Goal: Task Accomplishment & Management: Check status

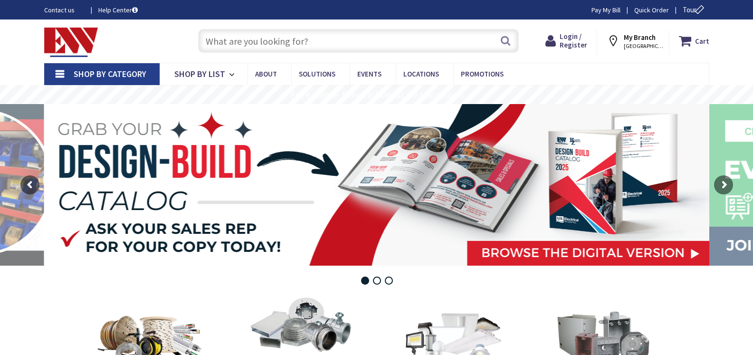
type input "[GEOGRAPHIC_DATA], [GEOGRAPHIC_DATA][STREET_ADDRESS][GEOGRAPHIC_DATA]"
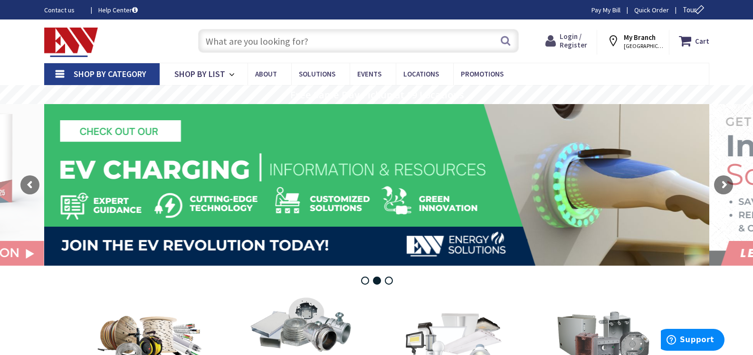
click at [574, 38] on span "Login / Register" at bounding box center [574, 41] width 28 height 18
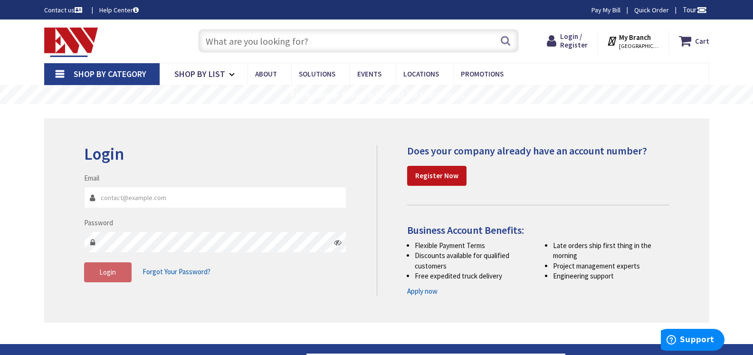
click at [262, 200] on input "Email" at bounding box center [215, 197] width 263 height 21
type input "traincos@aol.com"
click at [101, 271] on span "Login" at bounding box center [107, 271] width 17 height 9
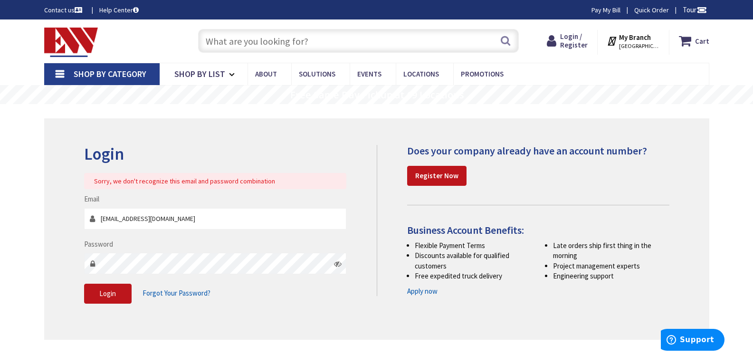
click at [337, 266] on icon at bounding box center [338, 264] width 8 height 8
click at [102, 295] on span "Login" at bounding box center [107, 293] width 17 height 9
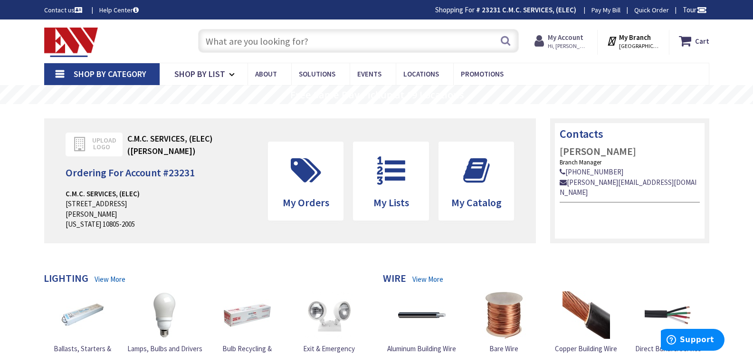
click at [570, 38] on strong "My Account" at bounding box center [566, 37] width 36 height 9
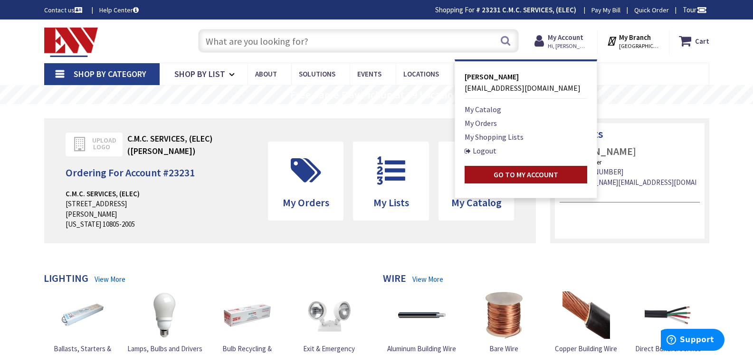
click at [541, 174] on strong "Go to My Account" at bounding box center [526, 175] width 65 height 10
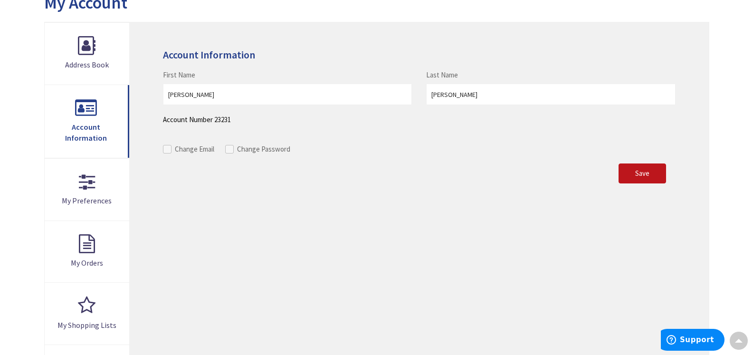
scroll to position [116, 0]
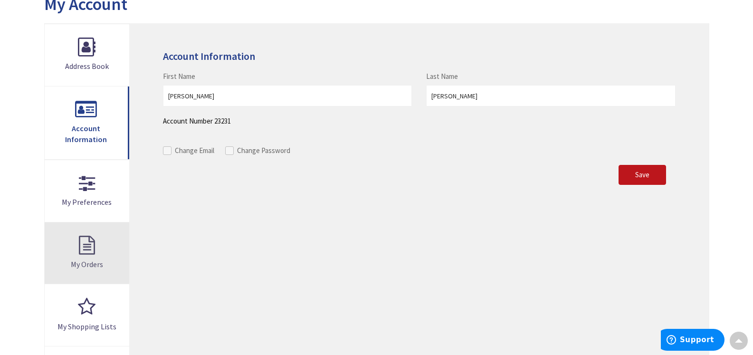
click at [89, 243] on link "My Orders" at bounding box center [87, 253] width 85 height 62
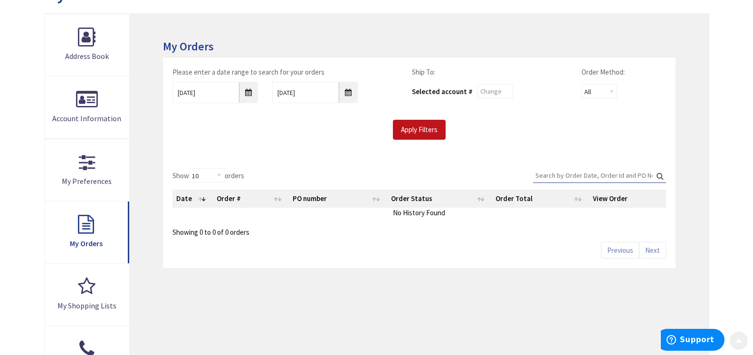
scroll to position [127, 0]
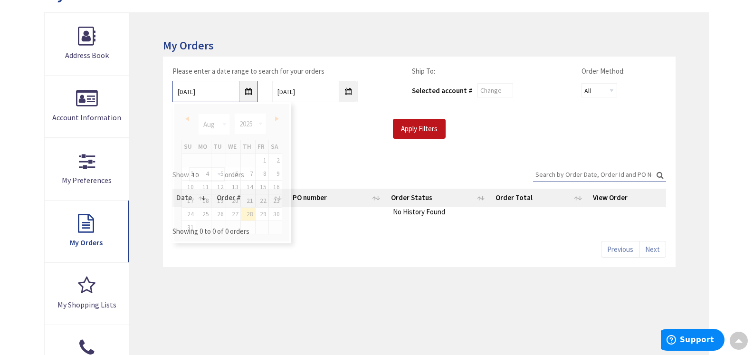
click at [251, 95] on input "8/28/2025" at bounding box center [215, 91] width 86 height 21
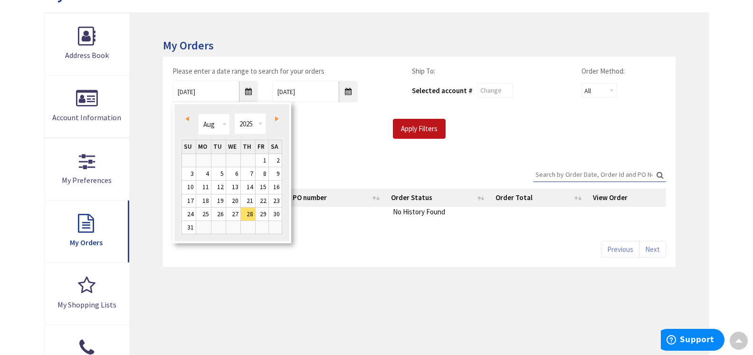
click at [187, 117] on span "Prev" at bounding box center [187, 118] width 4 height 5
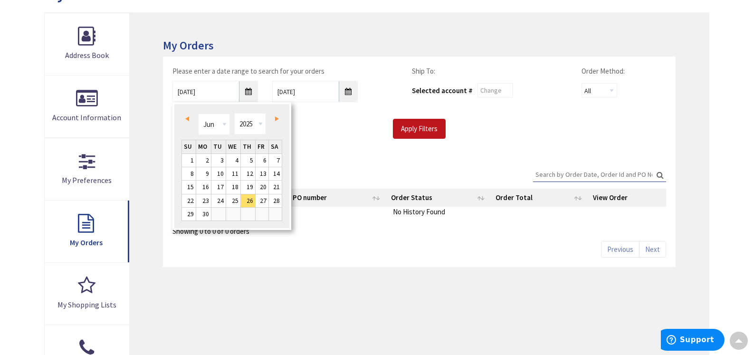
click at [187, 117] on span "Prev" at bounding box center [187, 118] width 4 height 5
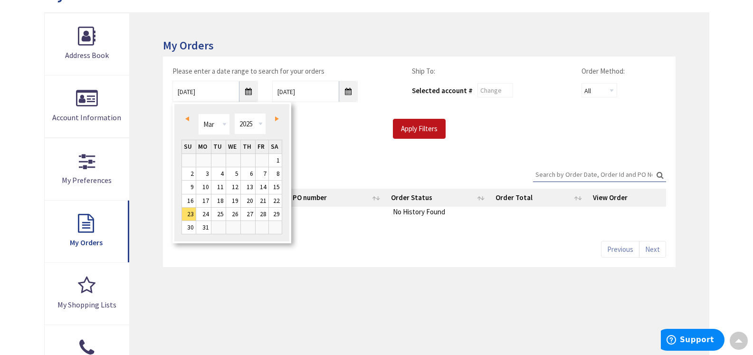
click at [187, 117] on span "Prev" at bounding box center [187, 118] width 4 height 5
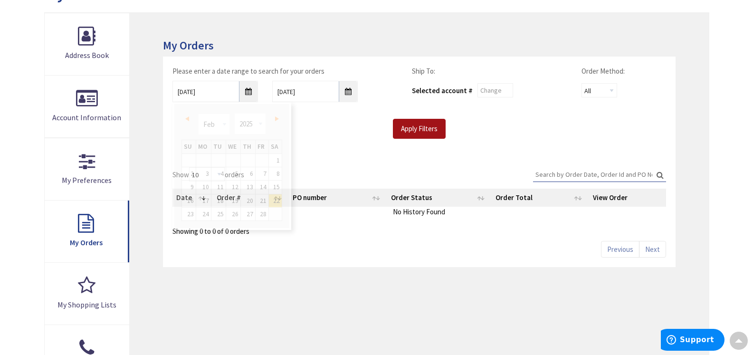
click at [423, 132] on input "Apply Filters" at bounding box center [419, 129] width 53 height 20
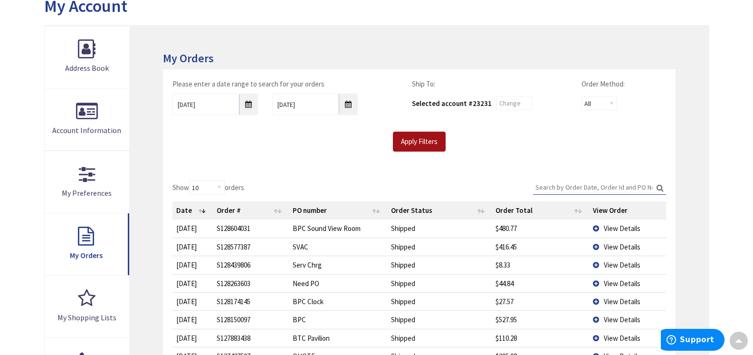
scroll to position [113, 0]
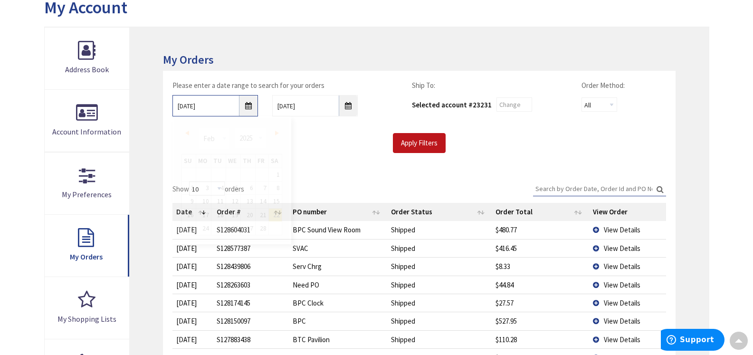
click at [247, 106] on input "02/22/2025" at bounding box center [215, 105] width 86 height 21
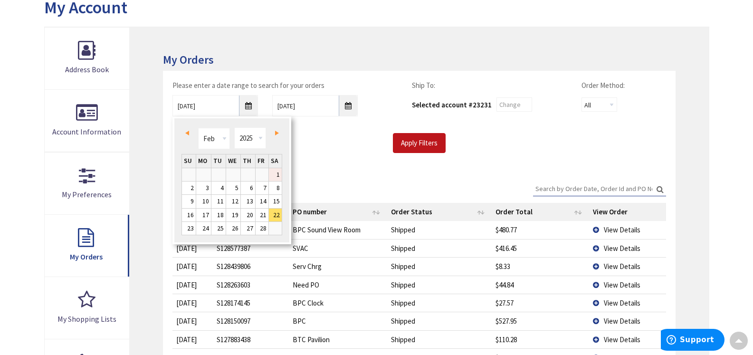
click at [278, 173] on link "1" at bounding box center [275, 174] width 13 height 13
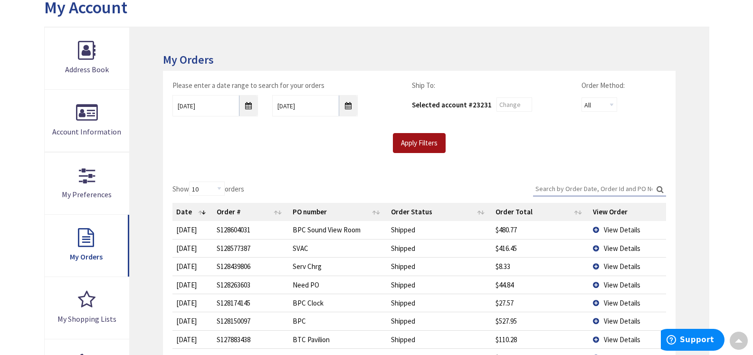
click at [432, 143] on input "Apply Filters" at bounding box center [419, 143] width 53 height 20
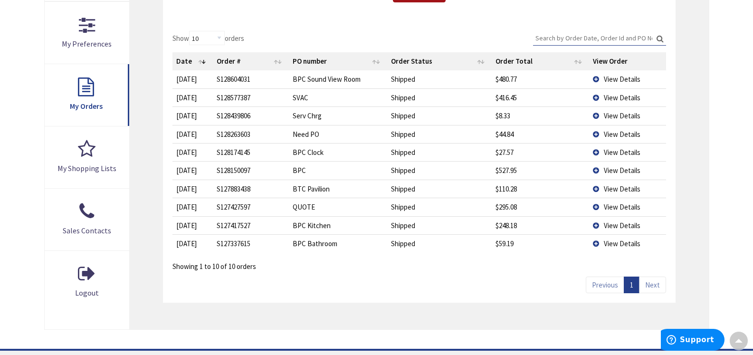
scroll to position [0, 0]
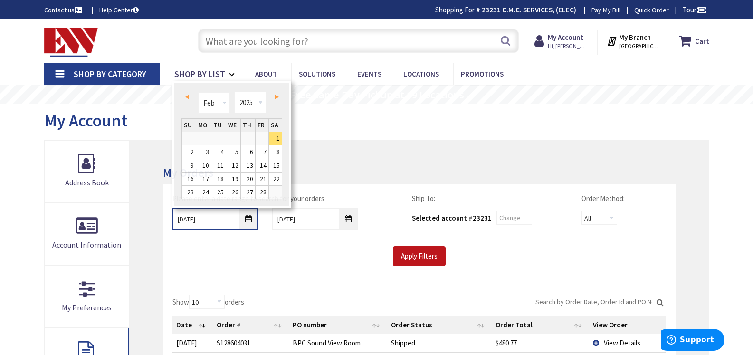
click at [246, 220] on input "02/01/2025" at bounding box center [215, 218] width 86 height 21
click at [191, 96] on link "Prev" at bounding box center [188, 97] width 13 height 13
click at [191, 138] on link "1" at bounding box center [189, 138] width 14 height 13
type input "12/01/2024"
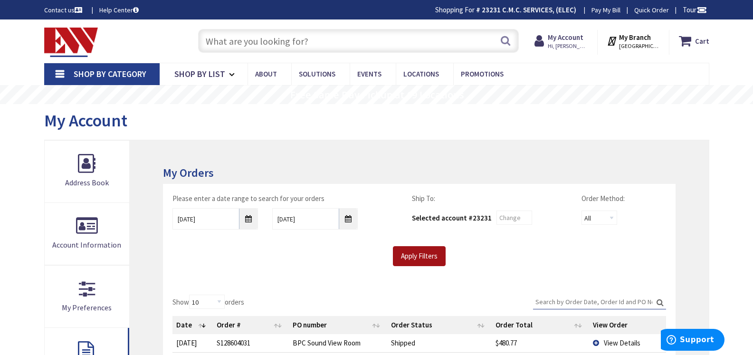
click at [416, 257] on input "Apply Filters" at bounding box center [419, 256] width 53 height 20
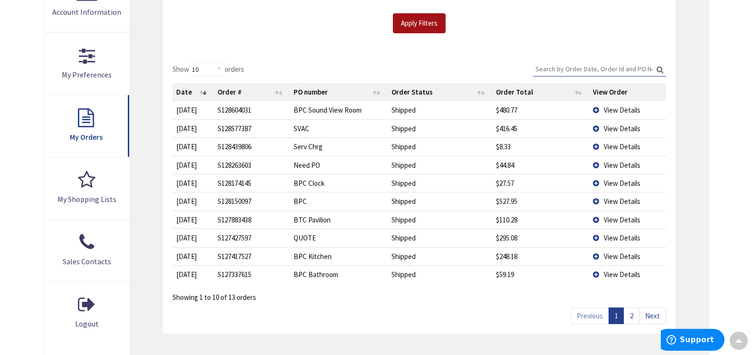
scroll to position [239, 0]
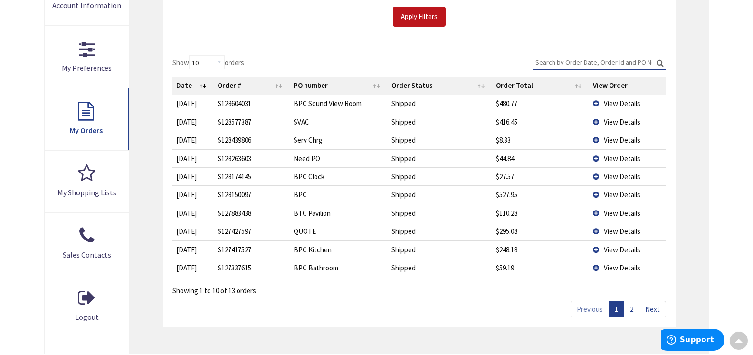
click at [633, 309] on link "2" at bounding box center [632, 309] width 16 height 17
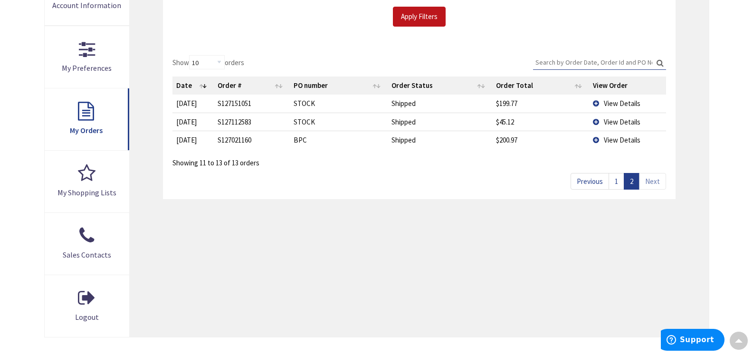
click at [613, 181] on link "1" at bounding box center [617, 181] width 16 height 17
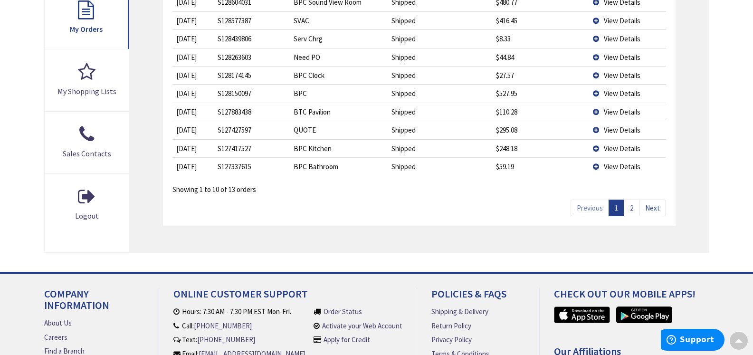
scroll to position [340, 0]
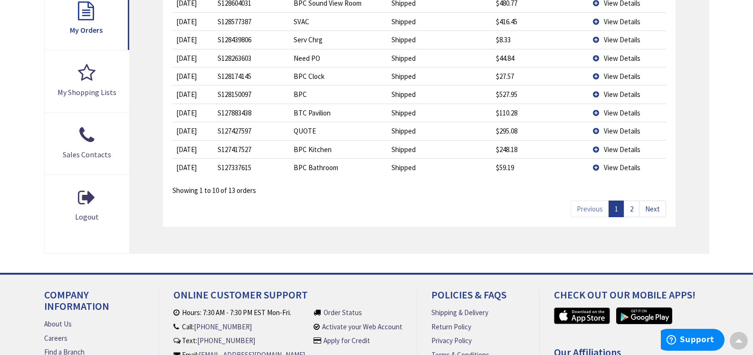
click at [621, 168] on span "View Details" at bounding box center [622, 167] width 37 height 9
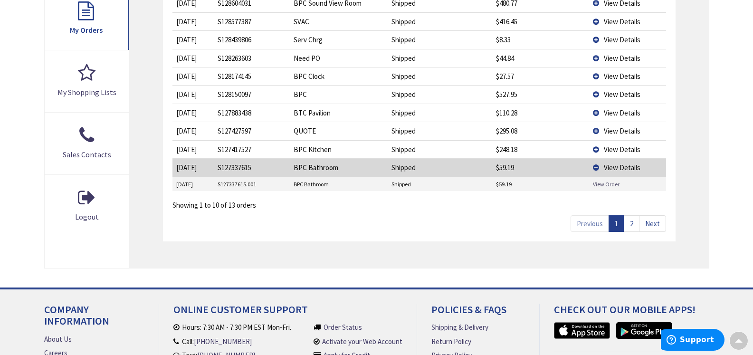
click at [604, 184] on link "View Order" at bounding box center [606, 184] width 27 height 8
click at [614, 147] on span "View Details" at bounding box center [622, 149] width 37 height 9
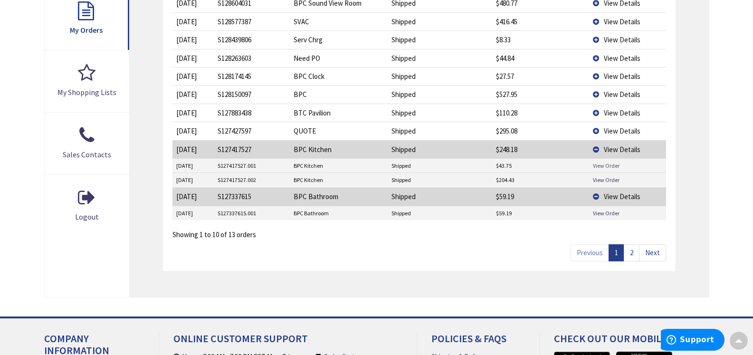
click at [600, 165] on link "View Order" at bounding box center [606, 166] width 27 height 8
click at [610, 179] on link "View Order" at bounding box center [606, 180] width 27 height 8
click at [594, 146] on td "View Details" at bounding box center [627, 149] width 76 height 18
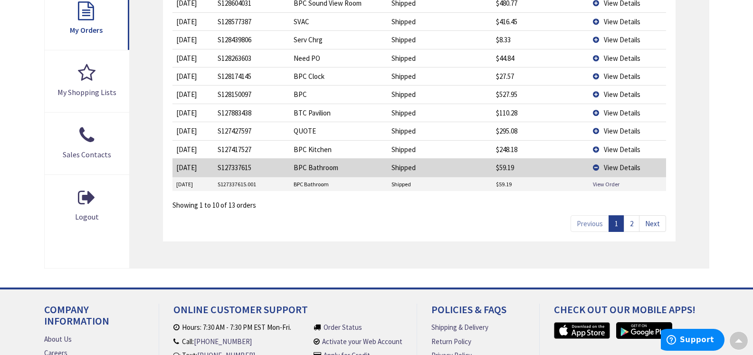
click at [596, 164] on td "View Details" at bounding box center [627, 167] width 76 height 18
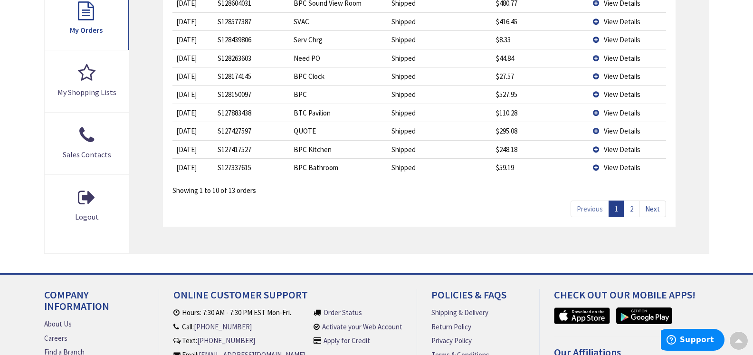
click at [618, 129] on span "View Details" at bounding box center [622, 130] width 37 height 9
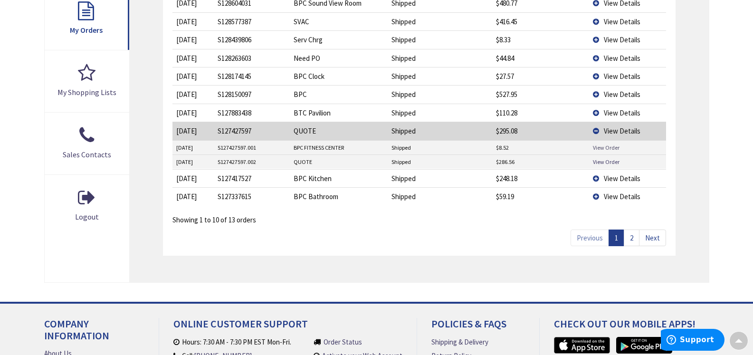
click at [602, 146] on link "View Order" at bounding box center [606, 147] width 27 height 8
click at [610, 160] on link "View Order" at bounding box center [606, 162] width 27 height 8
click at [597, 127] on td "View Details" at bounding box center [627, 131] width 76 height 18
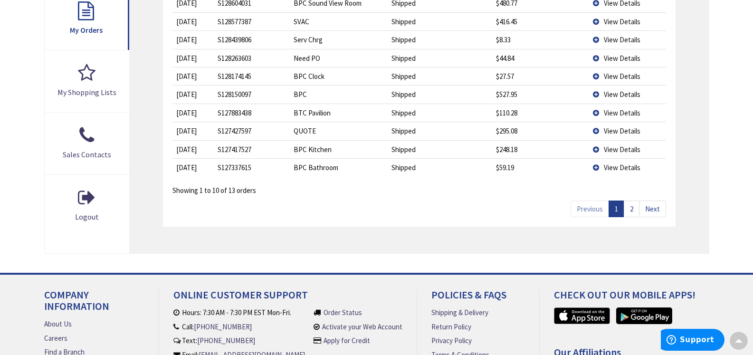
click at [619, 111] on span "View Details" at bounding box center [622, 112] width 37 height 9
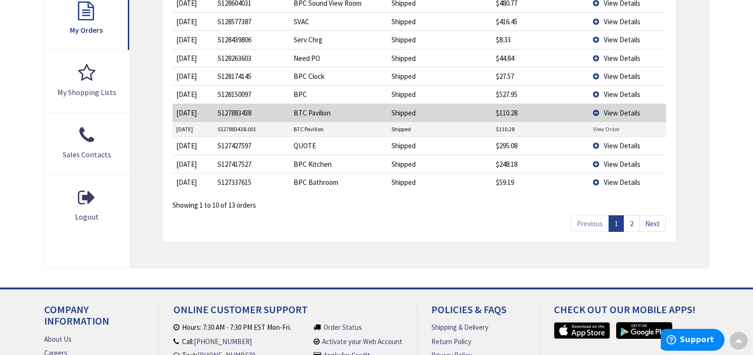
click at [603, 129] on link "View Order" at bounding box center [606, 129] width 27 height 8
click at [602, 127] on link "View Order" at bounding box center [606, 129] width 27 height 8
click at [595, 110] on td "View Details" at bounding box center [627, 113] width 76 height 18
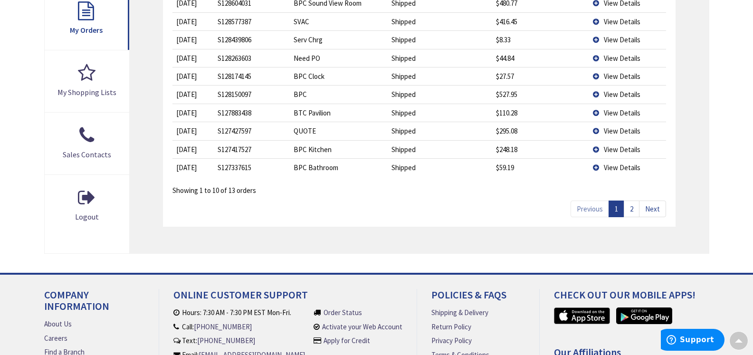
click at [612, 92] on span "View Details" at bounding box center [622, 94] width 37 height 9
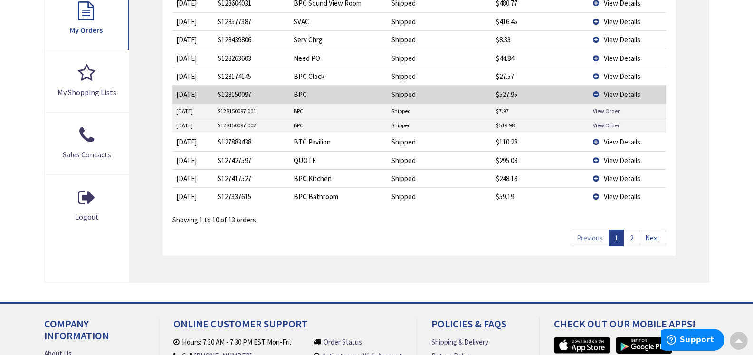
click at [601, 107] on link "View Order" at bounding box center [606, 111] width 27 height 8
click at [604, 124] on link "View Order" at bounding box center [606, 125] width 27 height 8
click at [595, 92] on td "View Details" at bounding box center [627, 94] width 76 height 18
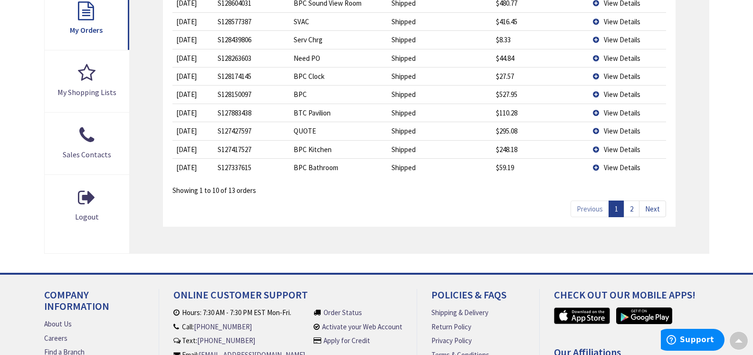
click at [616, 74] on span "View Details" at bounding box center [622, 76] width 37 height 9
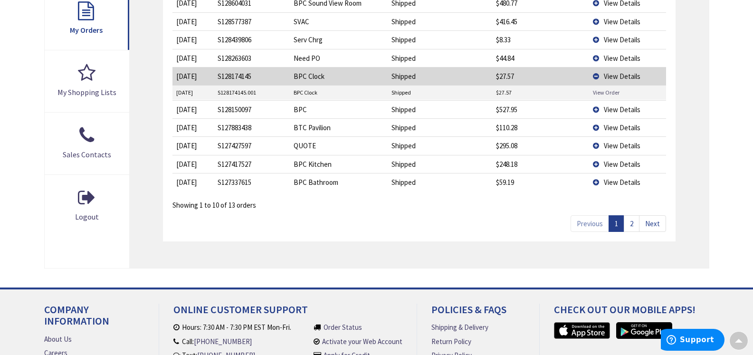
click at [609, 93] on link "View Order" at bounding box center [606, 92] width 27 height 8
click at [595, 73] on td "View Details" at bounding box center [627, 76] width 76 height 18
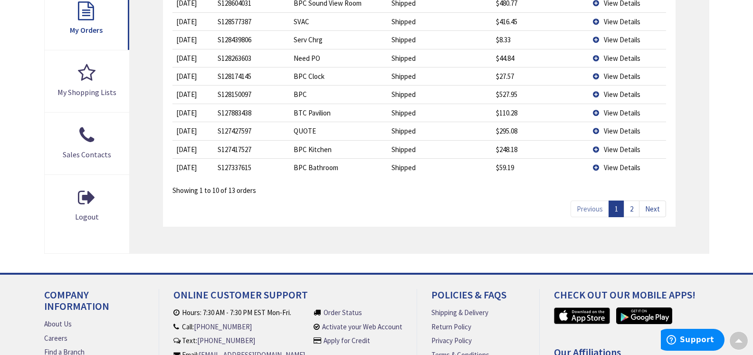
click at [624, 54] on span "View Details" at bounding box center [622, 58] width 37 height 9
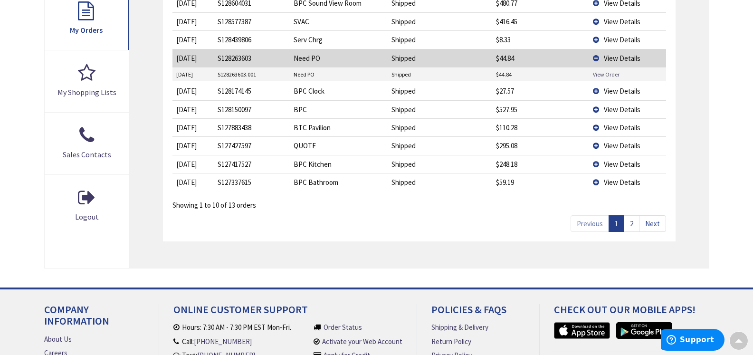
click at [604, 73] on link "View Order" at bounding box center [606, 74] width 27 height 8
click at [594, 57] on td "View Details" at bounding box center [627, 58] width 76 height 18
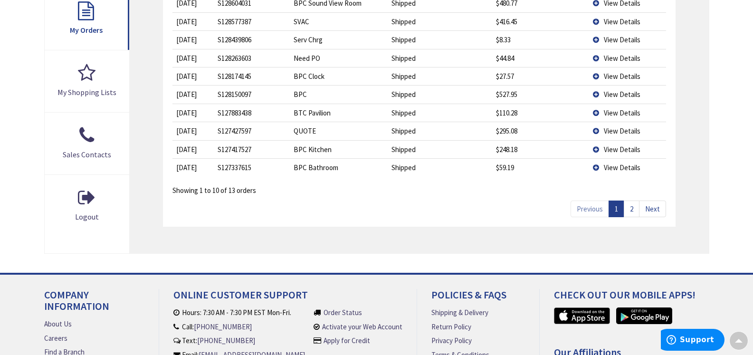
click at [595, 38] on td "View Details" at bounding box center [627, 39] width 76 height 18
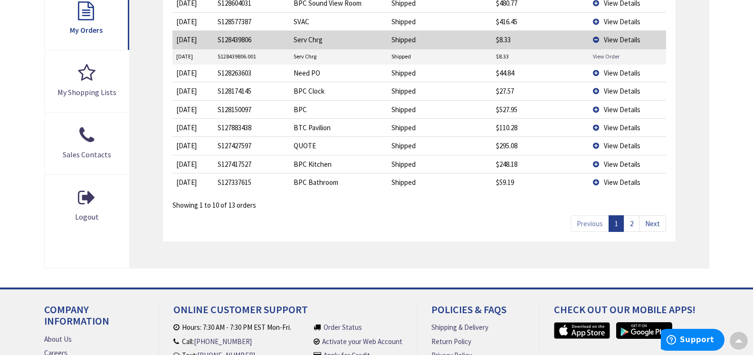
click at [600, 56] on link "View Order" at bounding box center [606, 56] width 27 height 8
click at [594, 36] on td "View Details" at bounding box center [627, 39] width 76 height 18
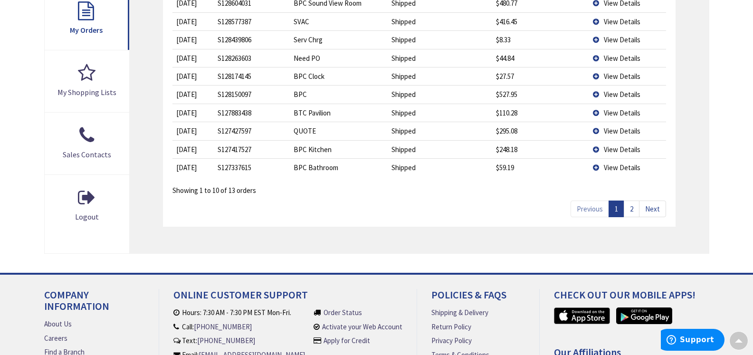
click at [610, 19] on span "View Details" at bounding box center [622, 21] width 37 height 9
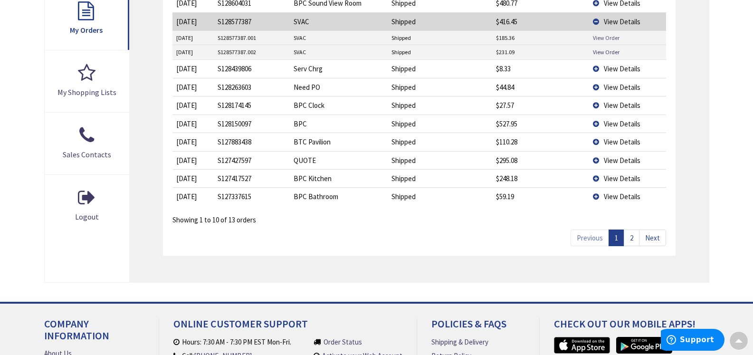
click at [601, 38] on link "View Order" at bounding box center [606, 38] width 27 height 8
click at [605, 51] on link "View Order" at bounding box center [606, 52] width 27 height 8
click at [592, 18] on td "View Details" at bounding box center [627, 21] width 76 height 18
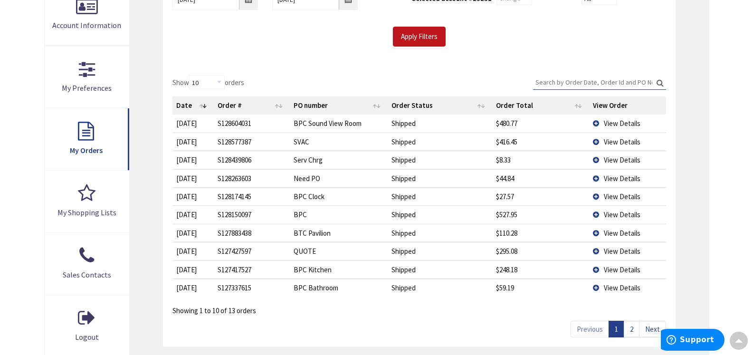
scroll to position [218, 0]
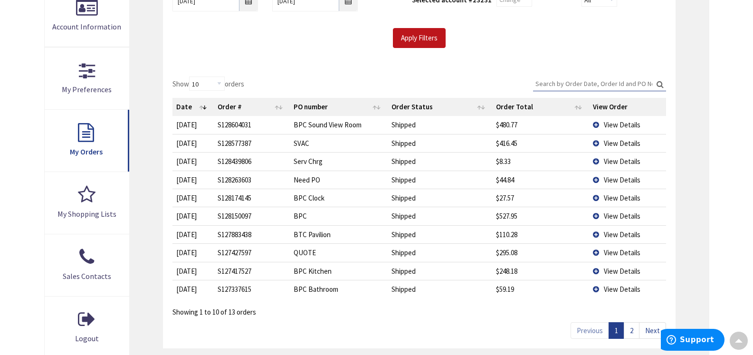
click at [627, 141] on span "View Details" at bounding box center [622, 143] width 37 height 9
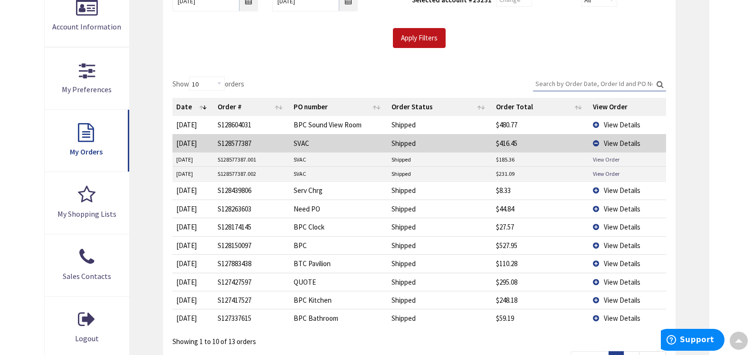
click at [610, 161] on link "View Order" at bounding box center [606, 159] width 27 height 8
click at [595, 139] on td "View Details" at bounding box center [627, 143] width 76 height 18
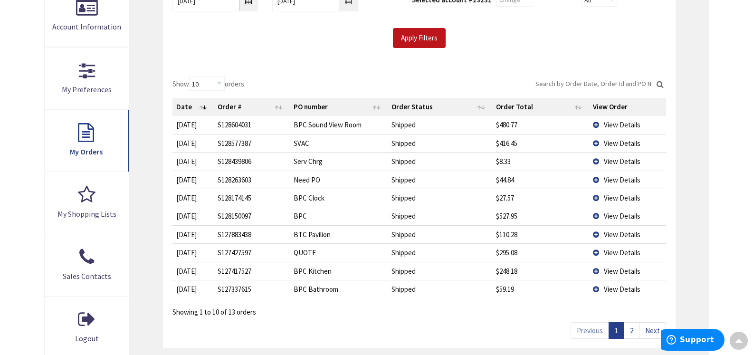
click at [609, 121] on span "View Details" at bounding box center [622, 124] width 37 height 9
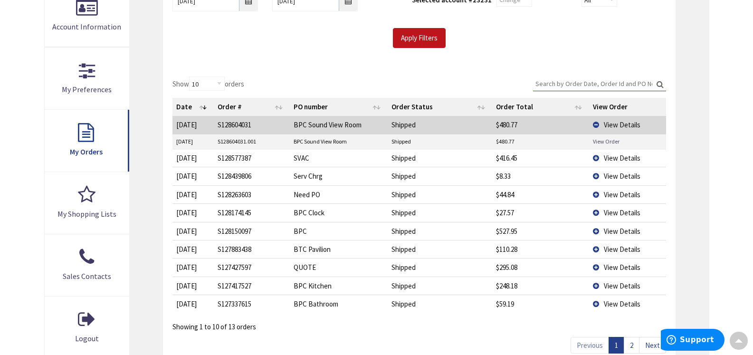
click at [597, 140] on link "View Order" at bounding box center [606, 141] width 27 height 8
click at [594, 120] on td "View Details" at bounding box center [627, 125] width 76 height 18
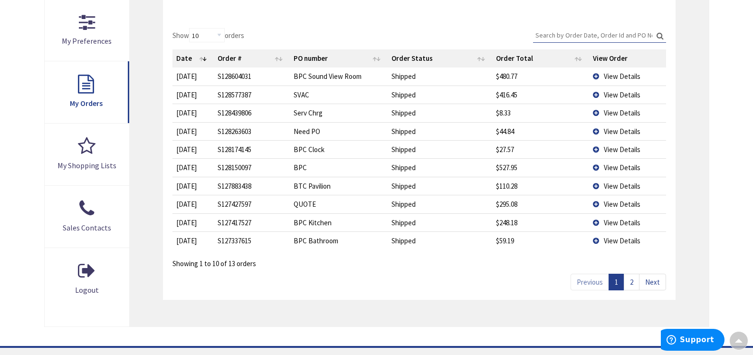
scroll to position [270, 0]
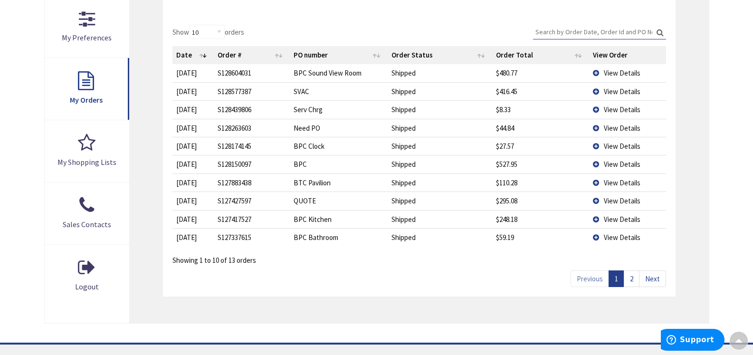
click at [631, 278] on link "2" at bounding box center [632, 278] width 16 height 17
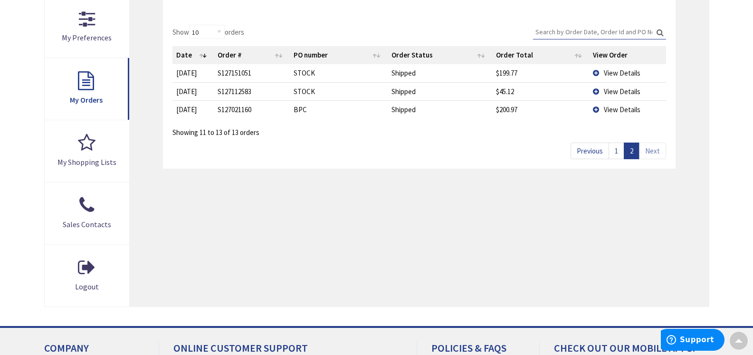
click at [614, 71] on span "View Details" at bounding box center [622, 72] width 37 height 9
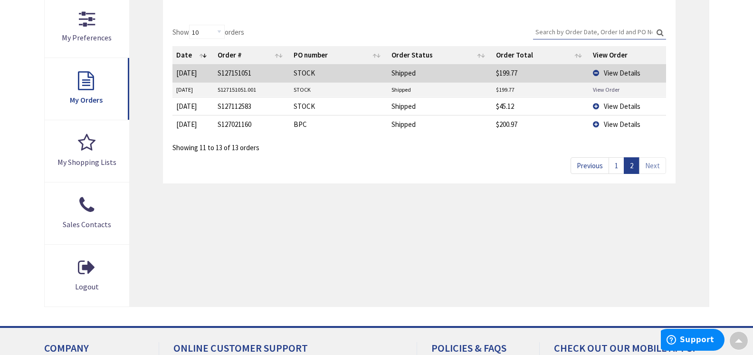
click at [600, 88] on link "View Order" at bounding box center [606, 90] width 27 height 8
click at [594, 69] on td "View Details" at bounding box center [627, 73] width 76 height 18
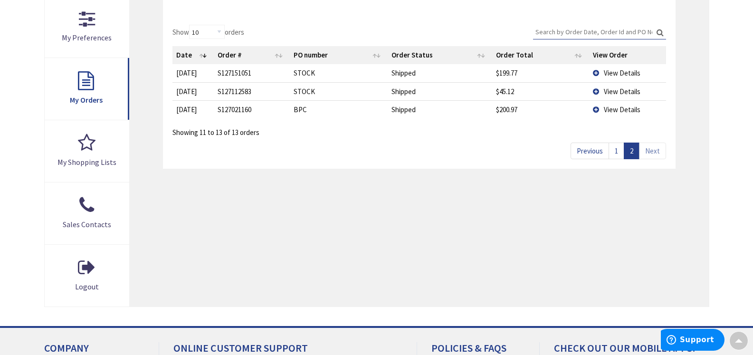
click at [615, 88] on span "View Details" at bounding box center [622, 91] width 37 height 9
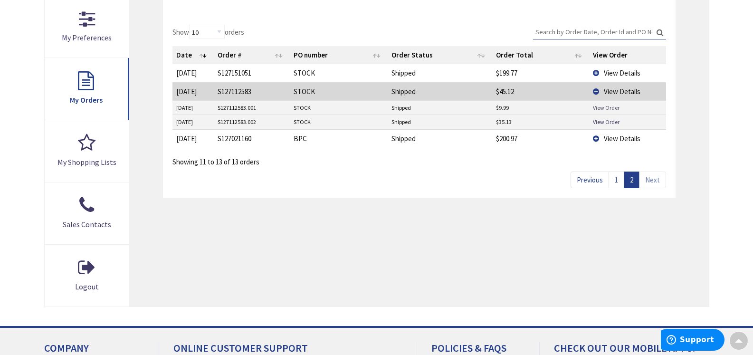
click at [600, 106] on link "View Order" at bounding box center [606, 108] width 27 height 8
click at [609, 121] on link "View Order" at bounding box center [606, 122] width 27 height 8
click at [594, 88] on td "View Details" at bounding box center [627, 91] width 76 height 18
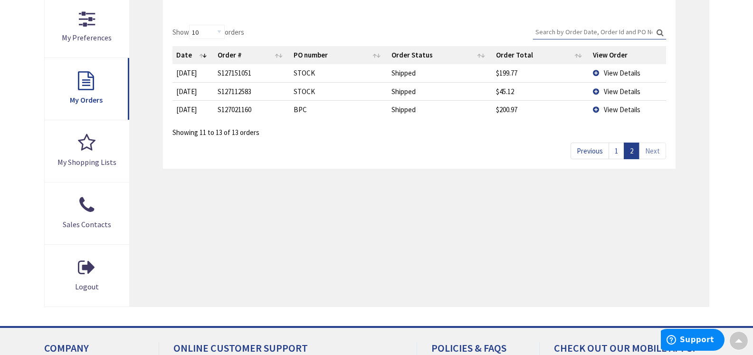
click at [618, 112] on span "View Details" at bounding box center [622, 109] width 37 height 9
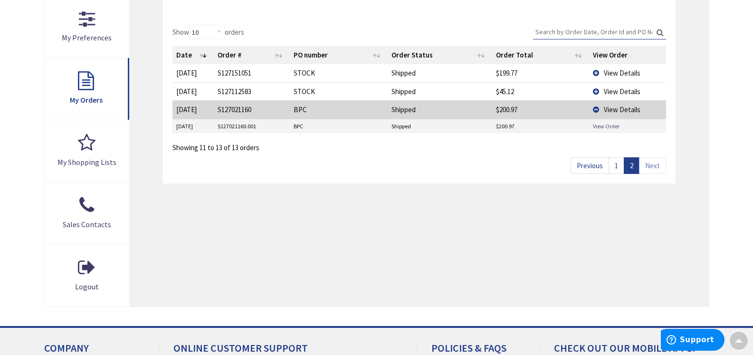
click at [601, 124] on link "View Order" at bounding box center [606, 126] width 27 height 8
click at [595, 107] on td "View Details" at bounding box center [627, 109] width 76 height 18
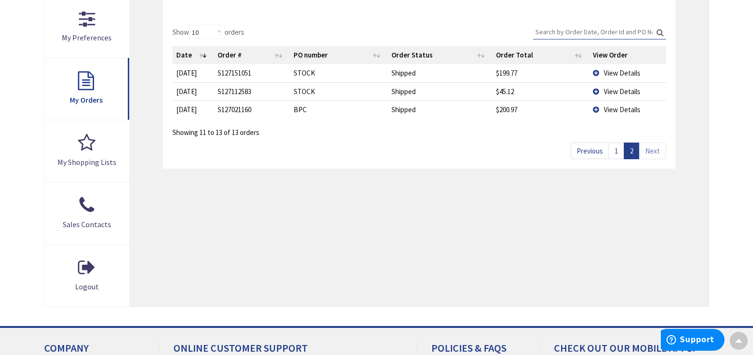
click at [614, 152] on link "1" at bounding box center [617, 151] width 16 height 17
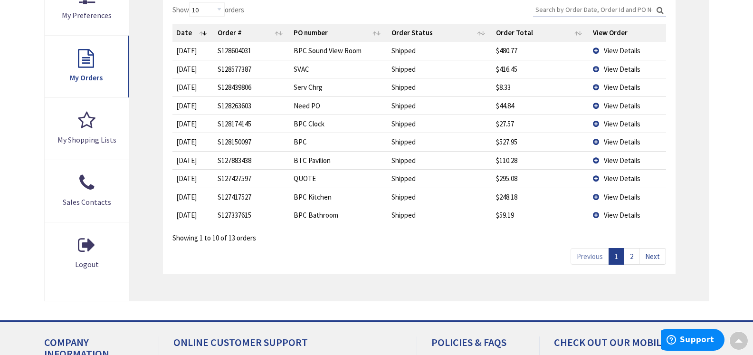
scroll to position [297, 0]
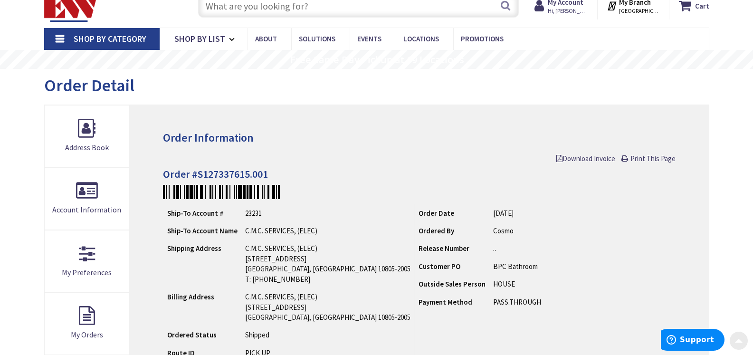
scroll to position [34, 0]
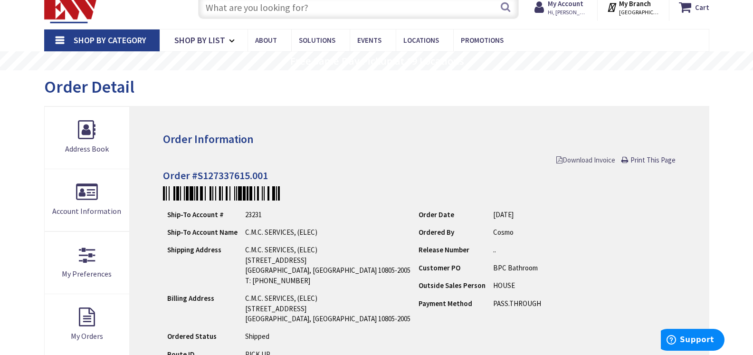
click at [579, 159] on span "Download Invoice" at bounding box center [585, 159] width 59 height 9
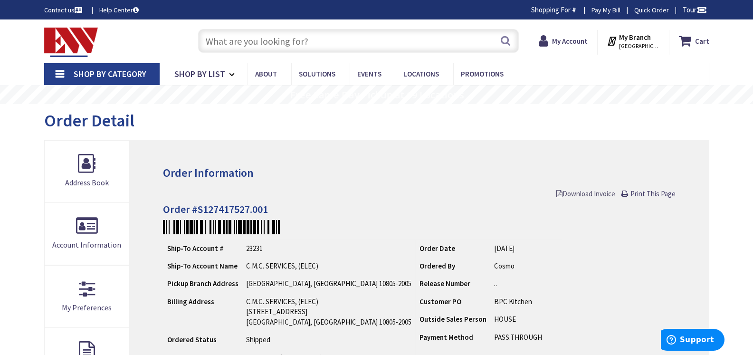
click at [590, 192] on span "Download Invoice" at bounding box center [585, 193] width 59 height 9
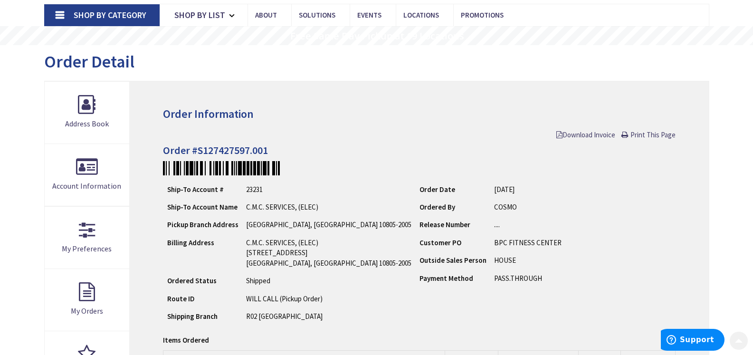
scroll to position [60, 0]
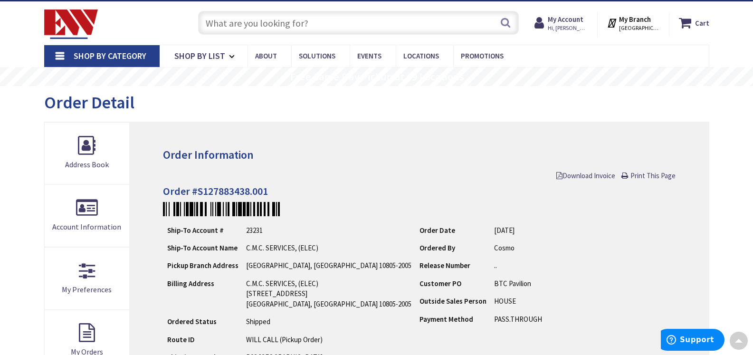
scroll to position [9, 0]
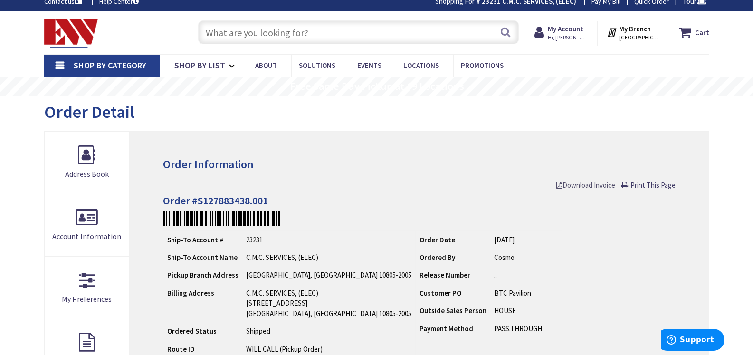
click at [571, 181] on span "Download Invoice" at bounding box center [585, 185] width 59 height 9
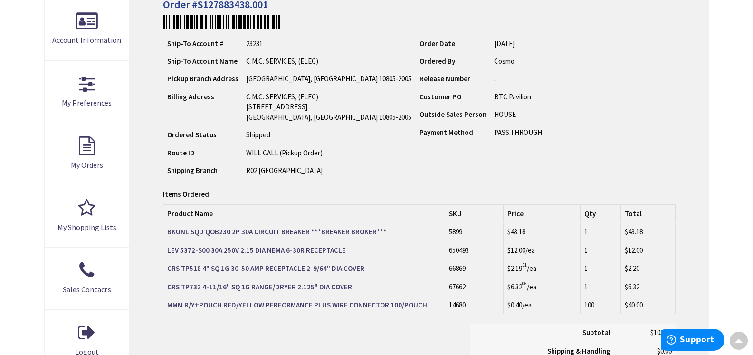
scroll to position [0, 0]
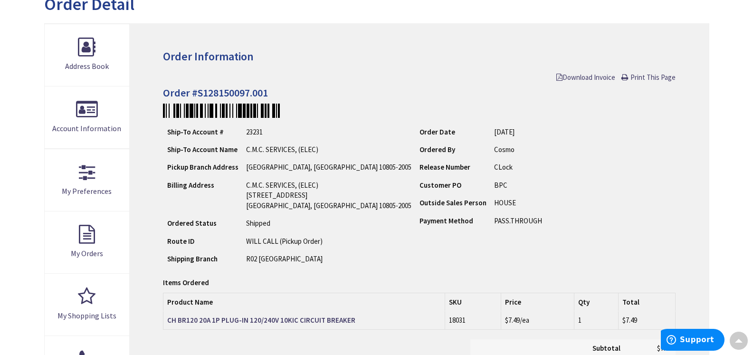
scroll to position [111, 0]
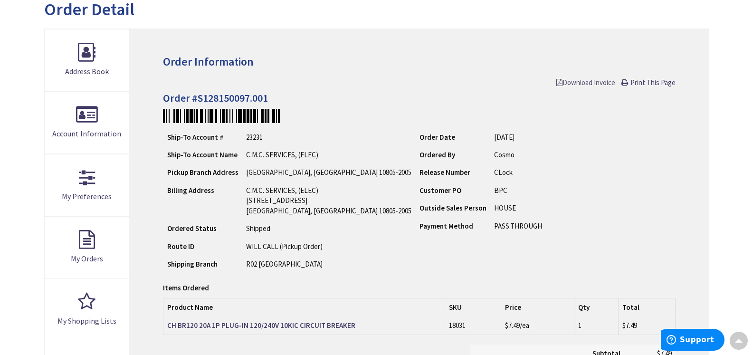
click at [567, 79] on span "Download Invoice" at bounding box center [585, 82] width 59 height 9
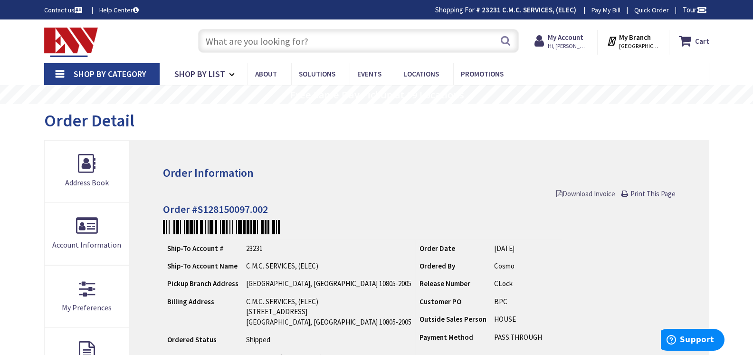
click at [572, 192] on span "Download Invoice" at bounding box center [585, 193] width 59 height 9
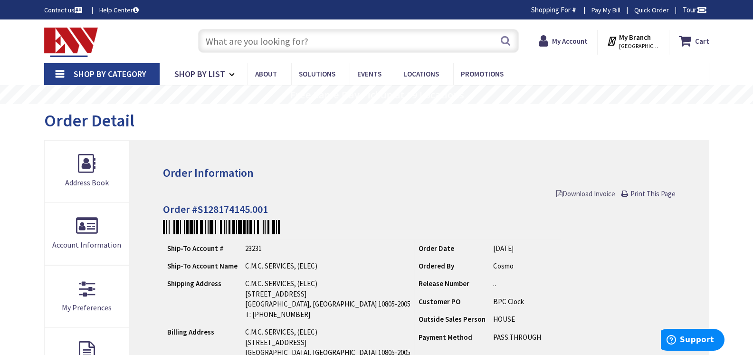
click at [559, 193] on span "Download Invoice" at bounding box center [585, 193] width 59 height 9
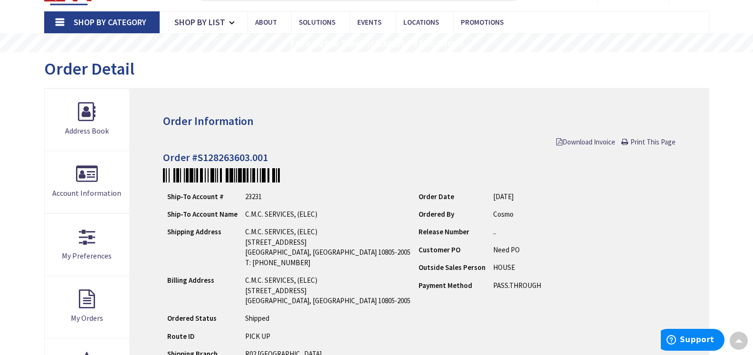
scroll to position [49, 0]
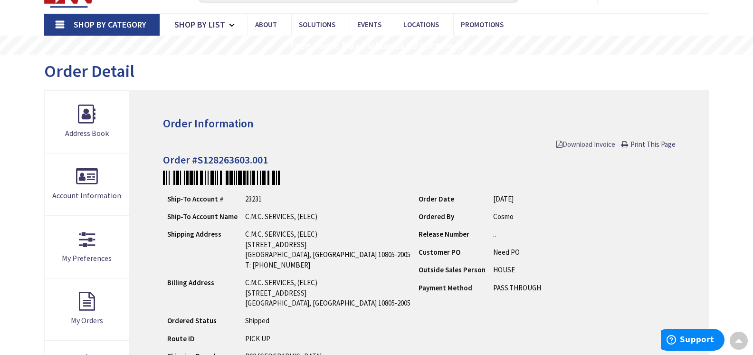
click at [567, 144] on span "Download Invoice" at bounding box center [585, 144] width 59 height 9
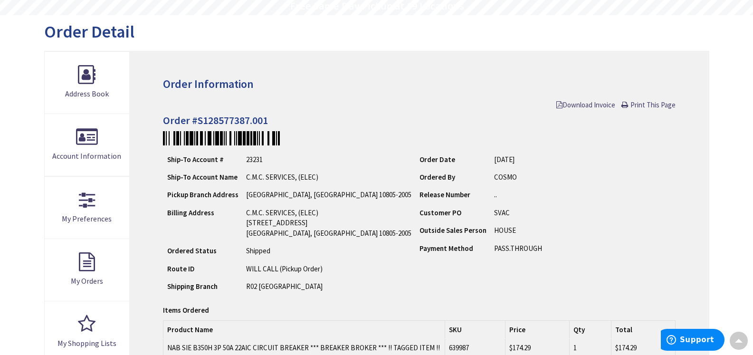
scroll to position [87, 0]
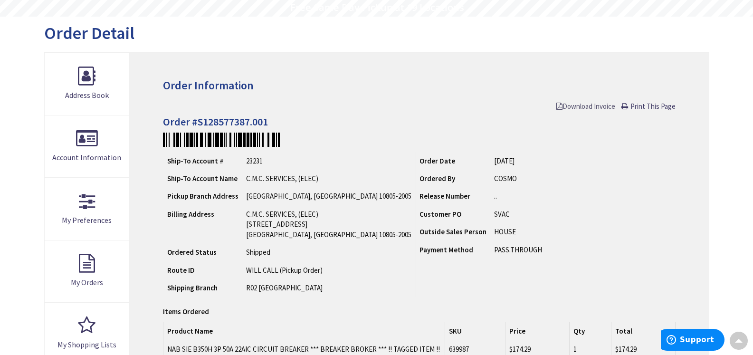
click at [590, 106] on span "Download Invoice" at bounding box center [585, 106] width 59 height 9
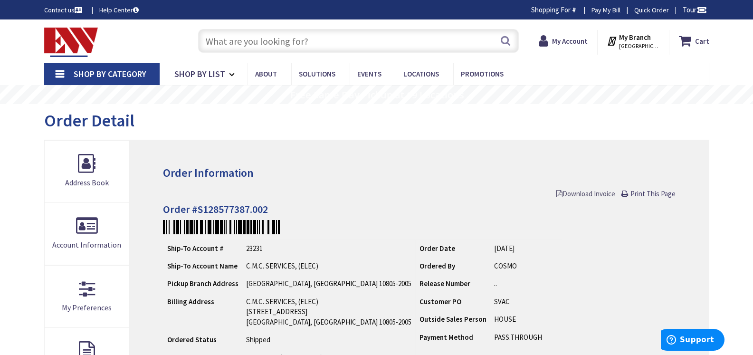
click at [573, 195] on span "Download Invoice" at bounding box center [585, 193] width 59 height 9
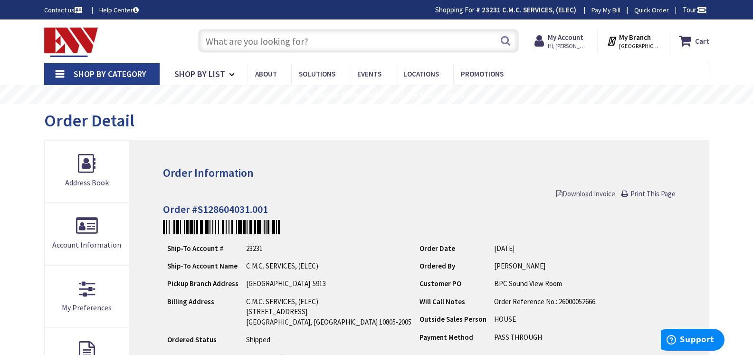
click at [576, 190] on span "Download Invoice" at bounding box center [585, 193] width 59 height 9
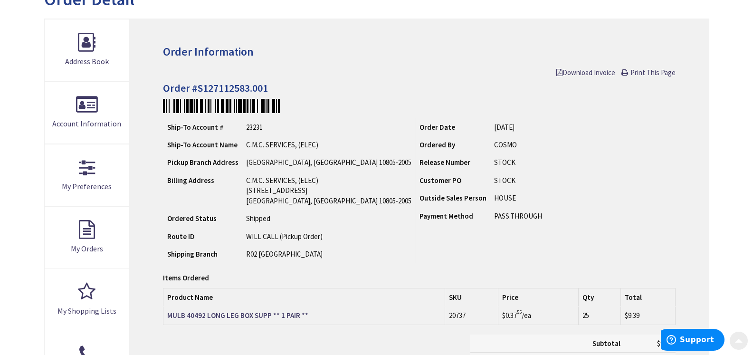
scroll to position [142, 0]
